Goal: Check status: Check status

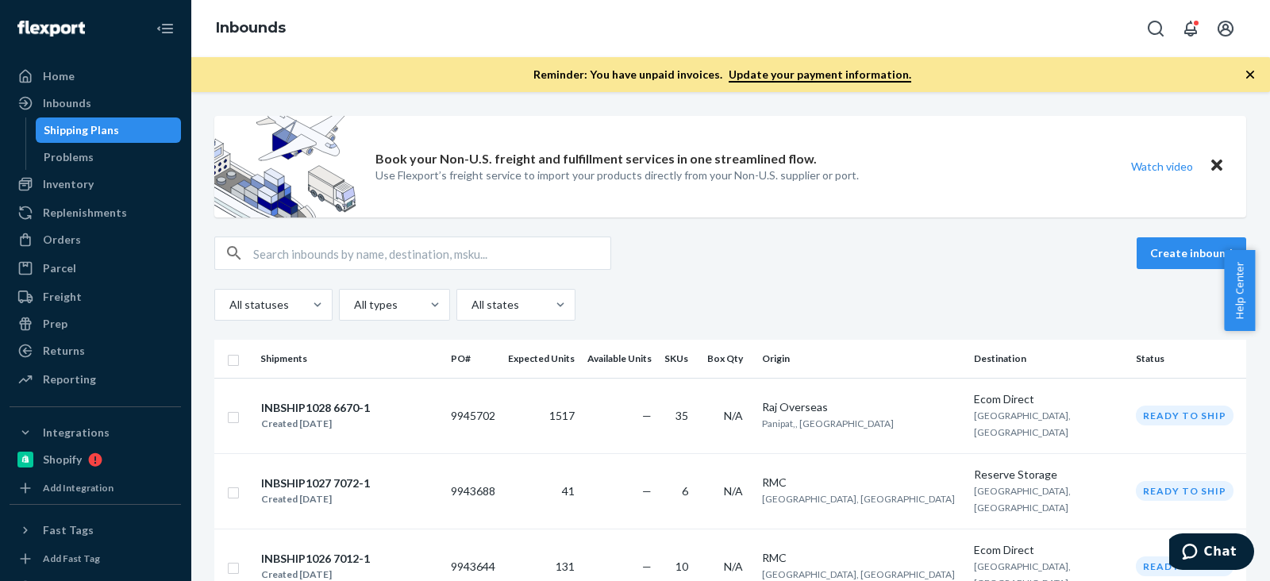
click at [1058, 202] on div "Book your Non-U.S. freight and fulfillment services in one streamlined flow. Us…" at bounding box center [730, 167] width 1032 height 102
click at [95, 178] on div "Inventory" at bounding box center [95, 184] width 168 height 22
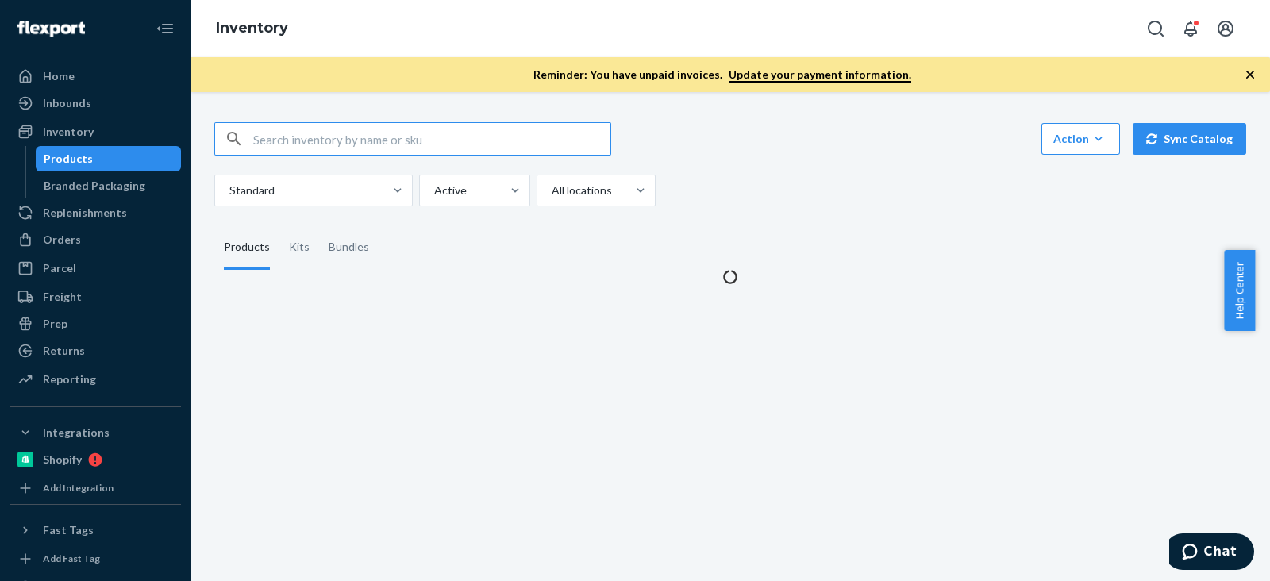
click at [315, 139] on input "text" at bounding box center [431, 139] width 357 height 32
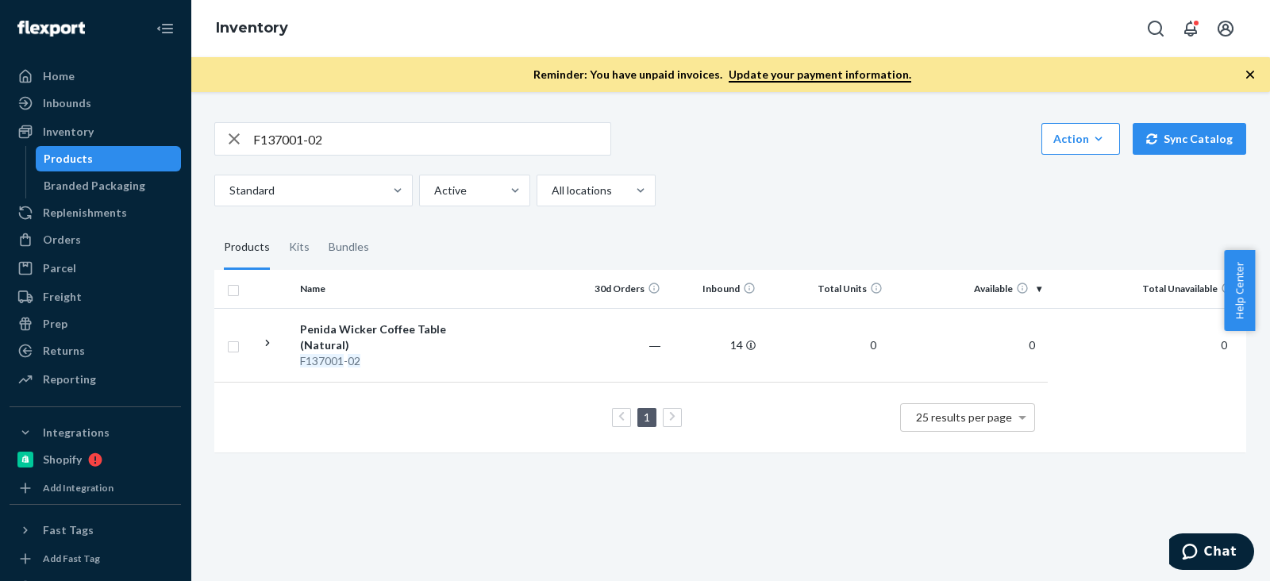
click at [808, 150] on div "F137001-02 Action Create product Create kit or bundle Bulk create products Bulk…" at bounding box center [730, 138] width 1032 height 33
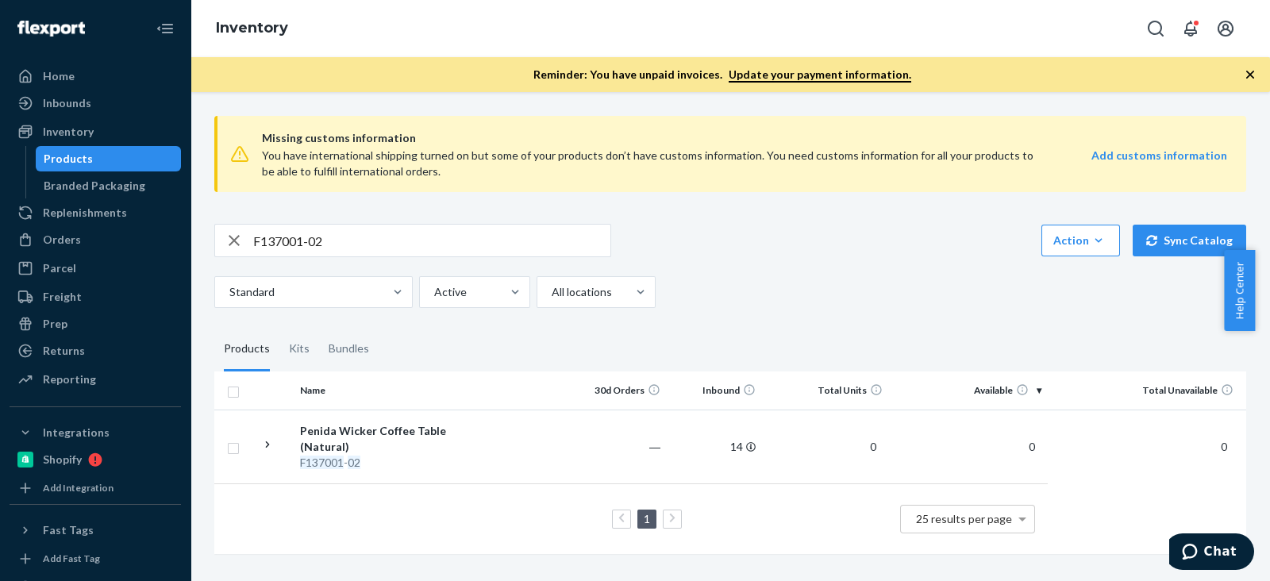
click at [797, 184] on div "Missing customs information You have international shipping turned on but some …" at bounding box center [730, 154] width 1032 height 76
drag, startPoint x: 1115, startPoint y: 348, endPoint x: 705, endPoint y: 202, distance: 435.2
click at [1115, 348] on fieldset "Products Kits Bundles" at bounding box center [730, 349] width 1032 height 44
click at [305, 244] on input "F137001-02" at bounding box center [431, 241] width 357 height 32
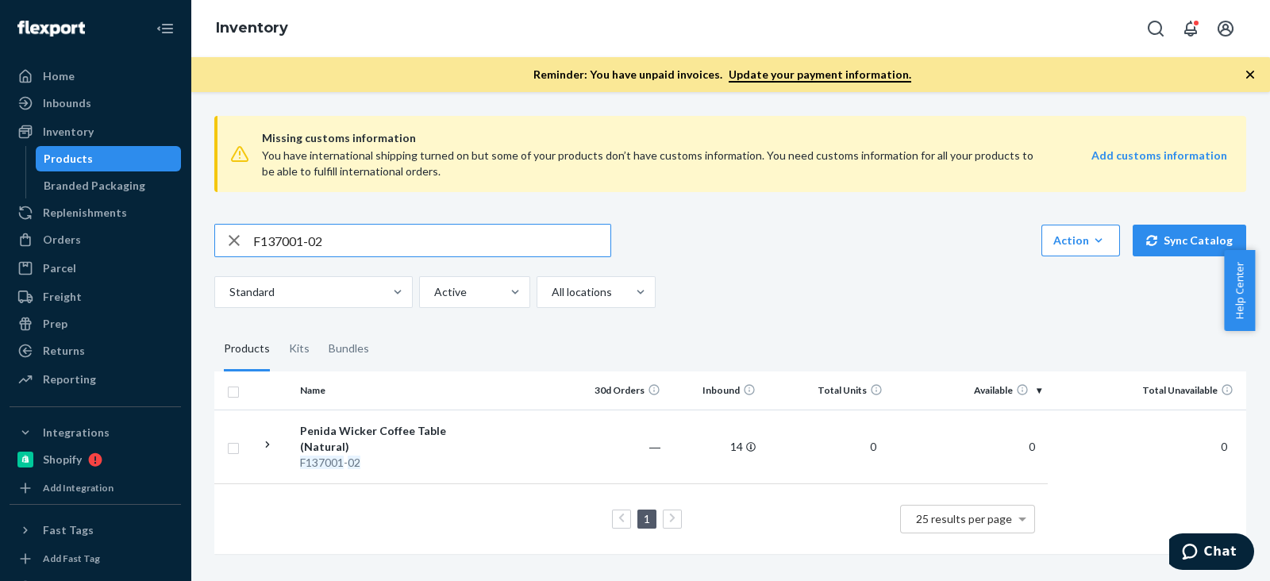
click at [305, 244] on input "F137001-02" at bounding box center [431, 241] width 357 height 32
paste input "B86014-19"
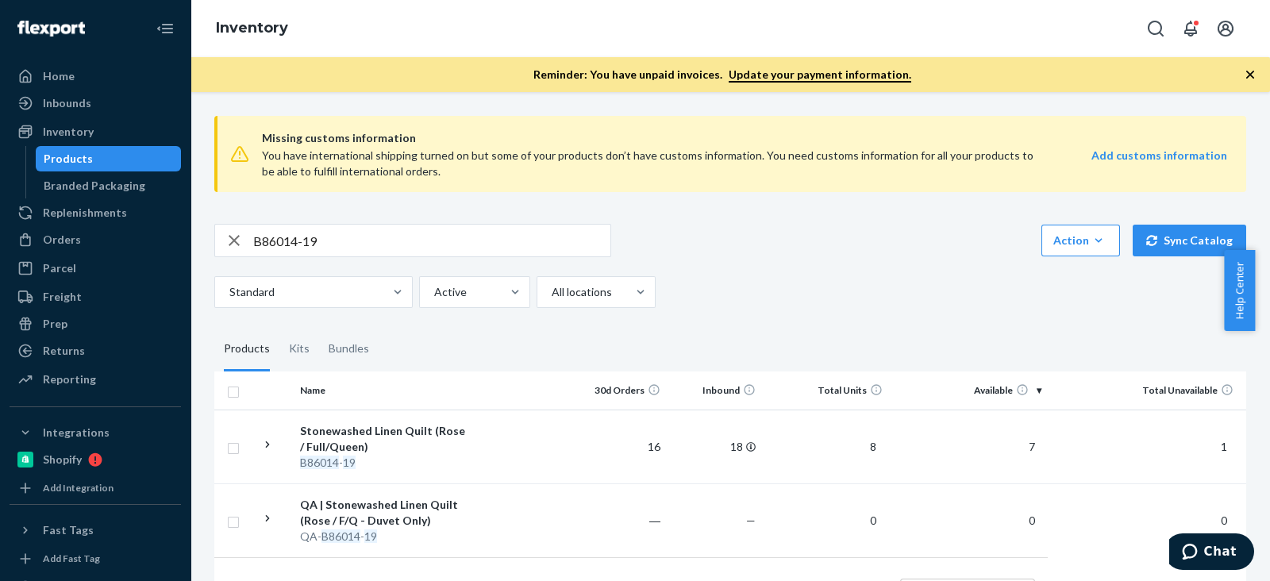
click at [933, 355] on fieldset "Products Kits Bundles" at bounding box center [730, 349] width 1032 height 44
click at [917, 320] on div "Missing customs information You have international shipping turned on but some …" at bounding box center [729, 373] width 1055 height 540
click at [776, 320] on div "Missing customs information You have international shipping turned on but some …" at bounding box center [729, 373] width 1055 height 540
click at [790, 317] on div "Missing customs information You have international shipping turned on but some …" at bounding box center [729, 373] width 1055 height 540
click at [336, 225] on input "B86014-19" at bounding box center [431, 241] width 357 height 32
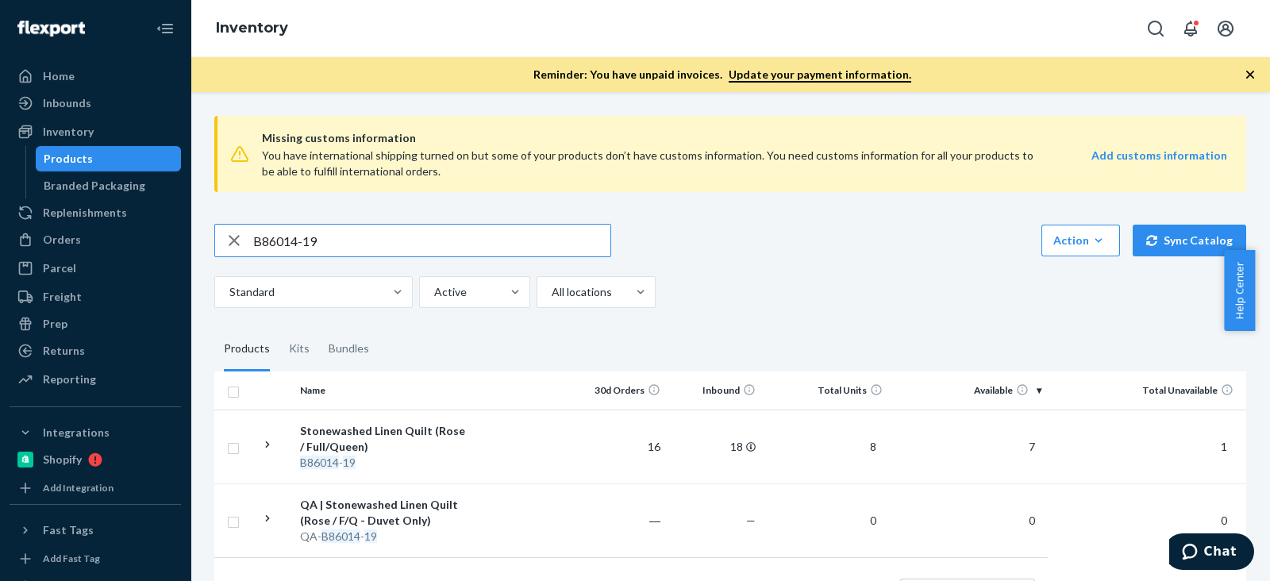
paste input "R141004-05"
type input "R141004-05"
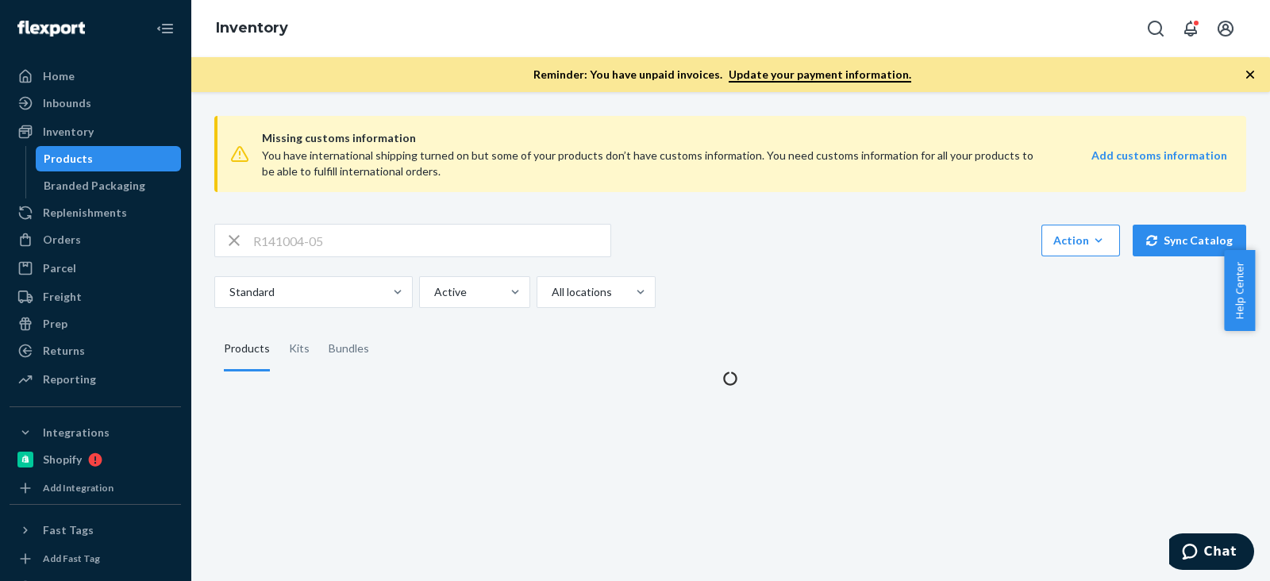
click at [793, 271] on div "R141004-05 Action Create product Create kit or bundle Bulk create products Bulk…" at bounding box center [730, 266] width 1032 height 84
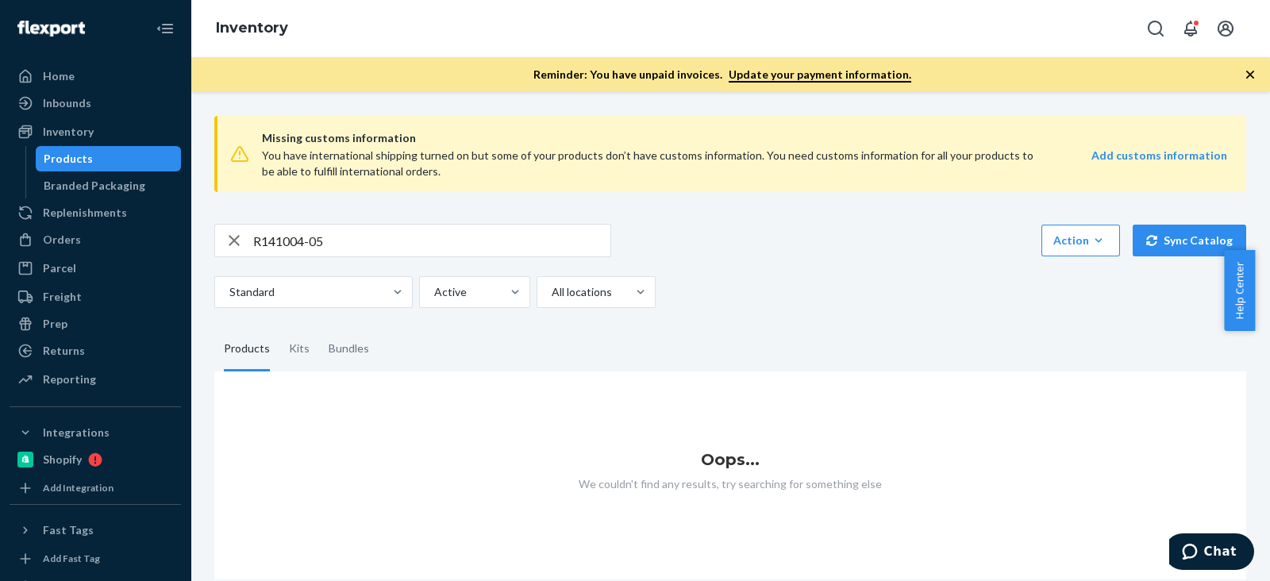
click at [386, 242] on input "R141004-05" at bounding box center [431, 241] width 357 height 32
click at [255, 237] on input "R141004-05" at bounding box center [431, 241] width 357 height 32
click at [459, 252] on input "R141004-05" at bounding box center [431, 241] width 357 height 32
